Goal: Transaction & Acquisition: Purchase product/service

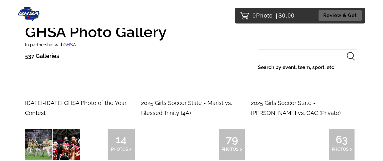
scroll to position [23, 0]
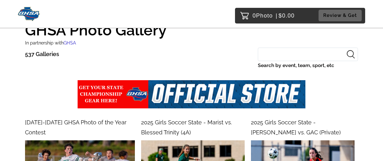
click at [263, 56] on input "Search by event, team, sport, etc" at bounding box center [308, 54] width 100 height 13
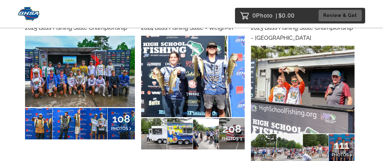
scroll to position [116, 0]
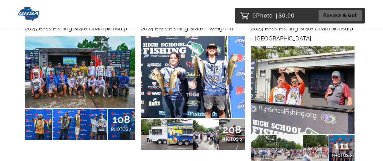
type input "bass"
click at [100, 101] on img at bounding box center [80, 71] width 110 height 71
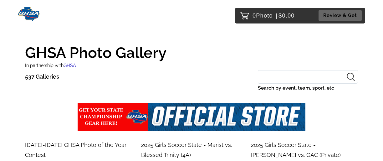
click at [275, 76] on input "Search by event, team, sport, etc" at bounding box center [308, 76] width 100 height 13
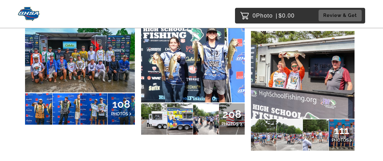
scroll to position [128, 0]
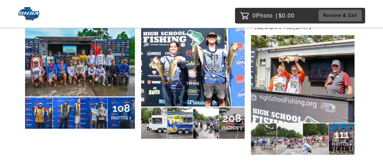
type input "bass"
click at [235, 116] on span "208" at bounding box center [232, 118] width 21 height 4
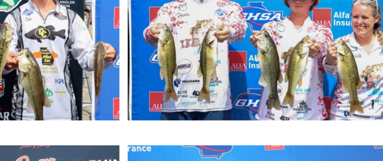
scroll to position [471, 0]
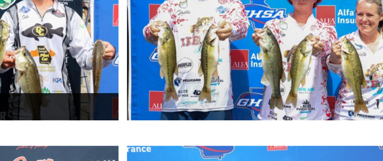
click at [130, 119] on div "$5.00" at bounding box center [79, 119] width 108 height 10
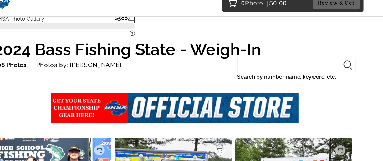
scroll to position [21, 0]
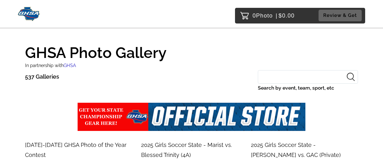
click at [293, 81] on input "Search by event, team, sport, etc" at bounding box center [308, 76] width 100 height 13
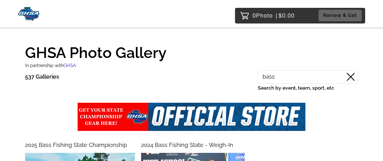
type input "bass"
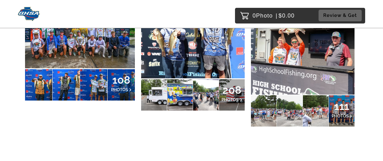
scroll to position [149, 0]
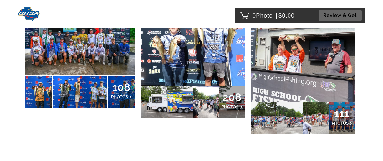
click at [322, 85] on img at bounding box center [303, 57] width 104 height 87
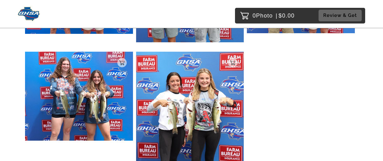
scroll to position [1877, 0]
